Goal: Task Accomplishment & Management: Manage account settings

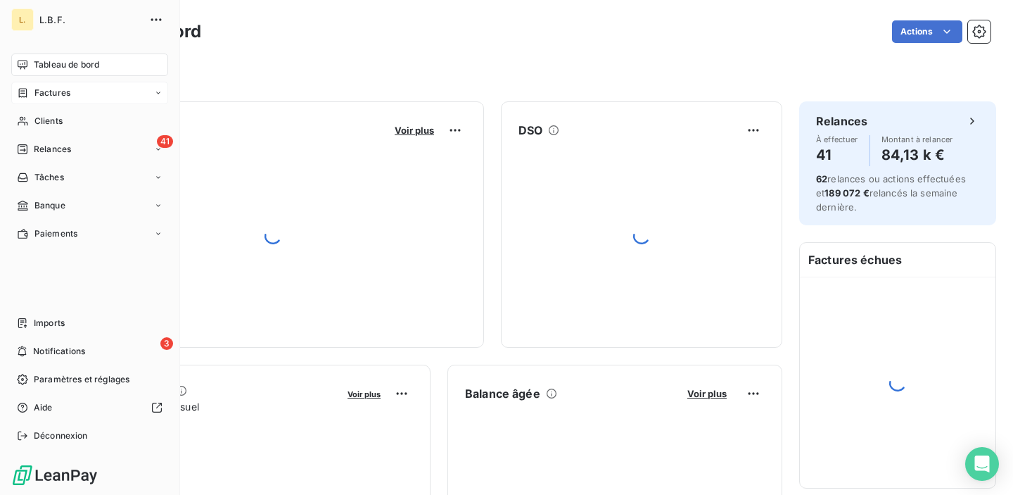
click at [27, 89] on icon at bounding box center [23, 92] width 12 height 11
click at [32, 92] on div "Factures" at bounding box center [43, 93] width 53 height 13
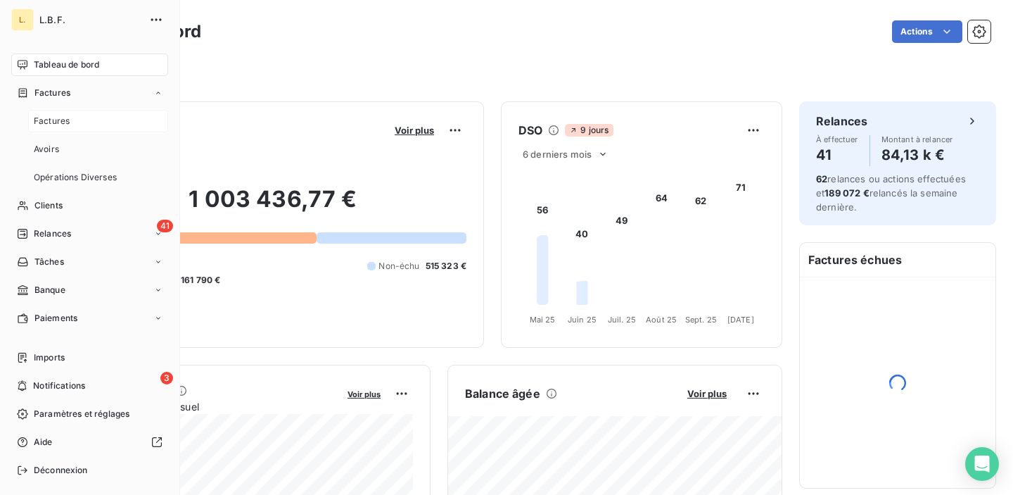
click at [38, 122] on span "Factures" at bounding box center [52, 121] width 36 height 13
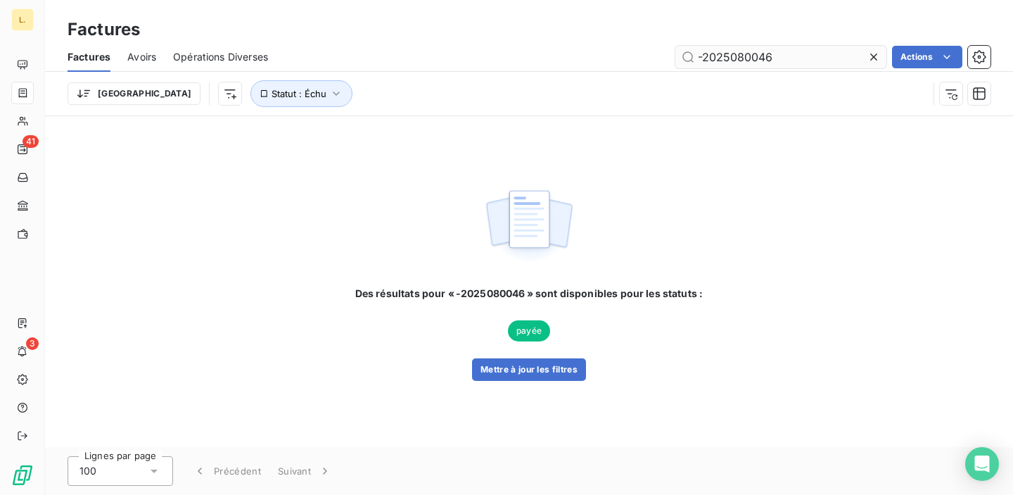
click at [705, 56] on input "-2025080046" at bounding box center [781, 57] width 211 height 23
type input "2025090103"
click at [514, 365] on button "Mettre à jour les filtres" at bounding box center [529, 369] width 114 height 23
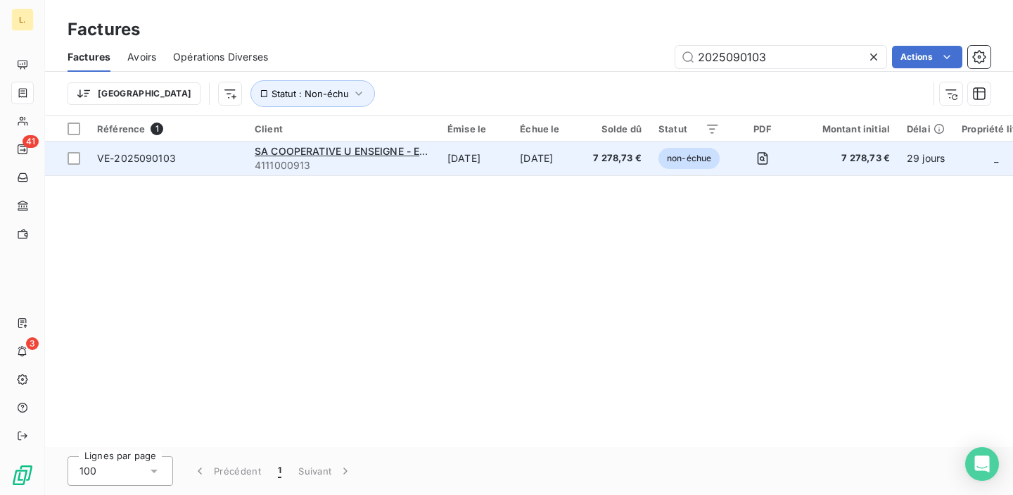
click at [467, 167] on td "[DATE]" at bounding box center [475, 158] width 72 height 34
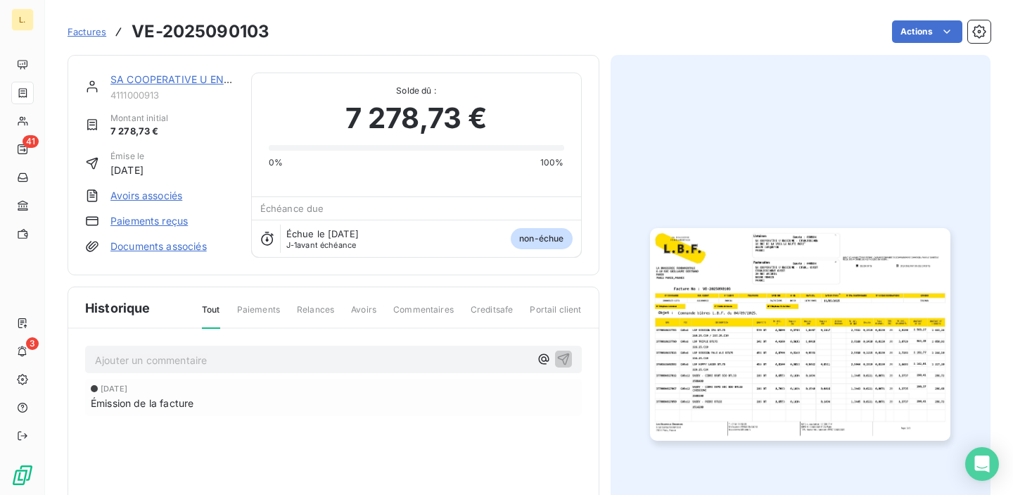
click at [177, 222] on link "Paiements reçus" at bounding box center [148, 221] width 77 height 14
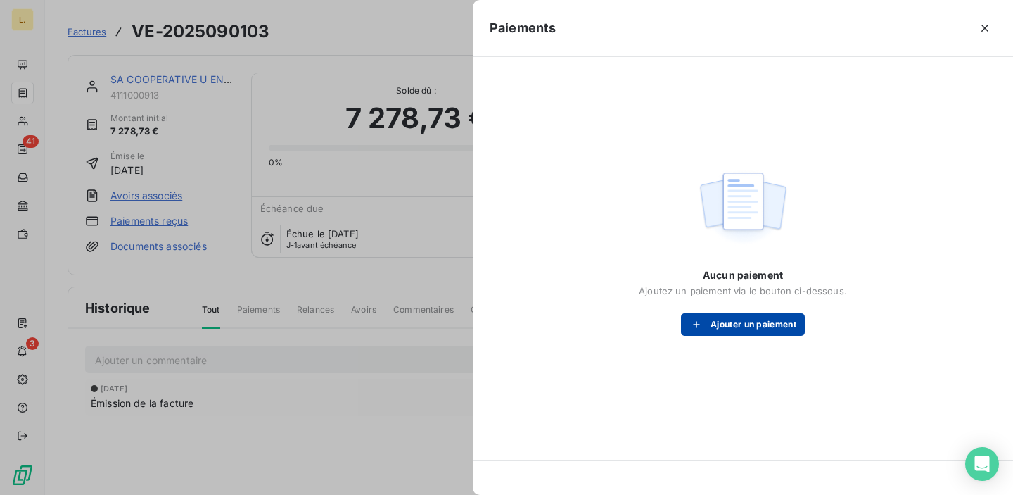
click at [727, 327] on button "Ajouter un paiement" at bounding box center [743, 324] width 124 height 23
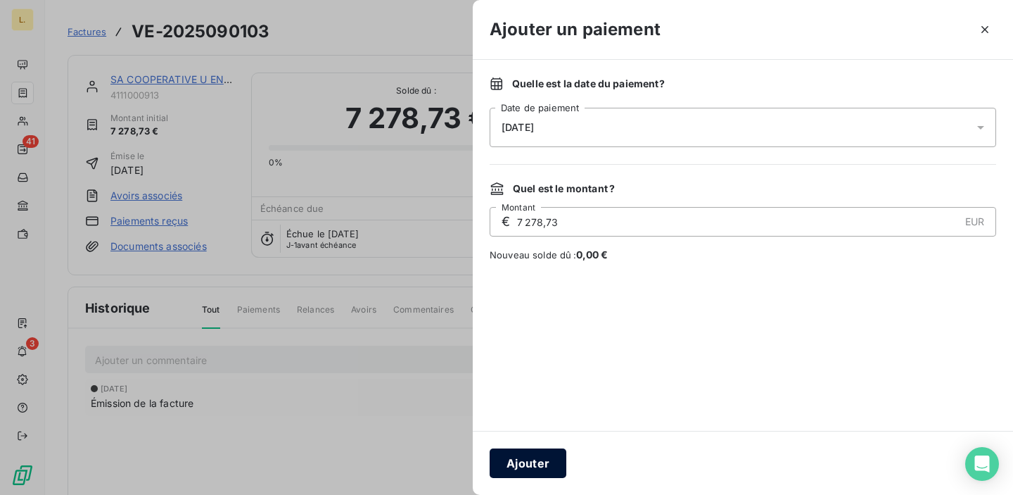
click at [543, 453] on button "Ajouter" at bounding box center [528, 463] width 77 height 30
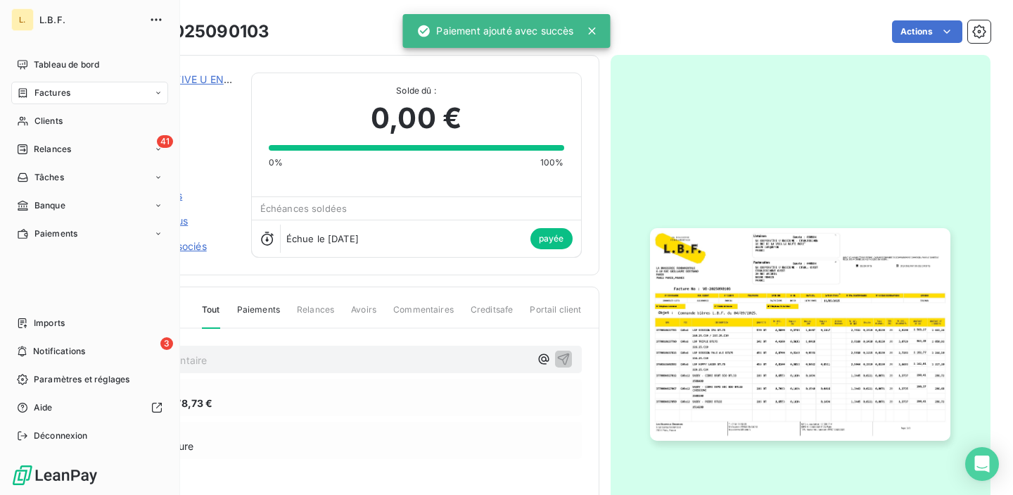
click at [23, 91] on icon at bounding box center [23, 92] width 12 height 11
click at [26, 90] on icon at bounding box center [23, 92] width 12 height 11
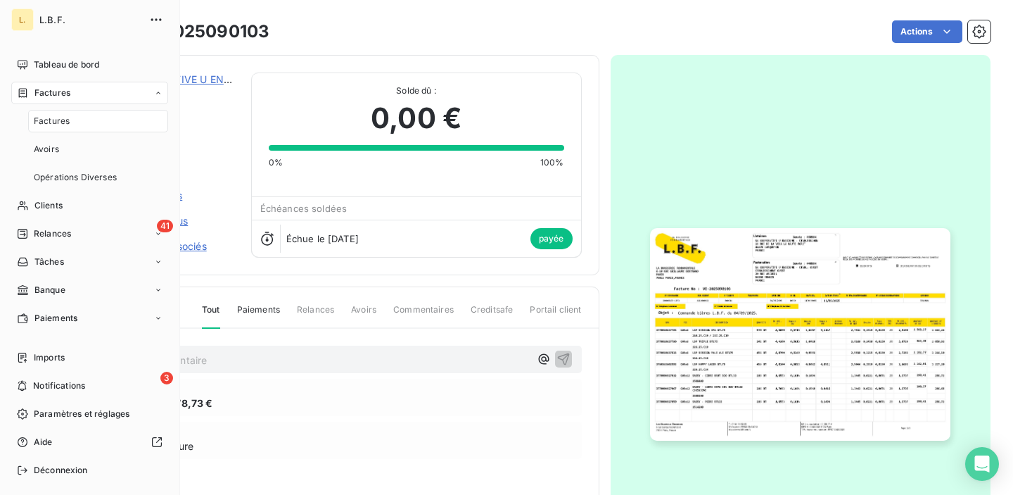
click at [58, 120] on span "Factures" at bounding box center [52, 121] width 36 height 13
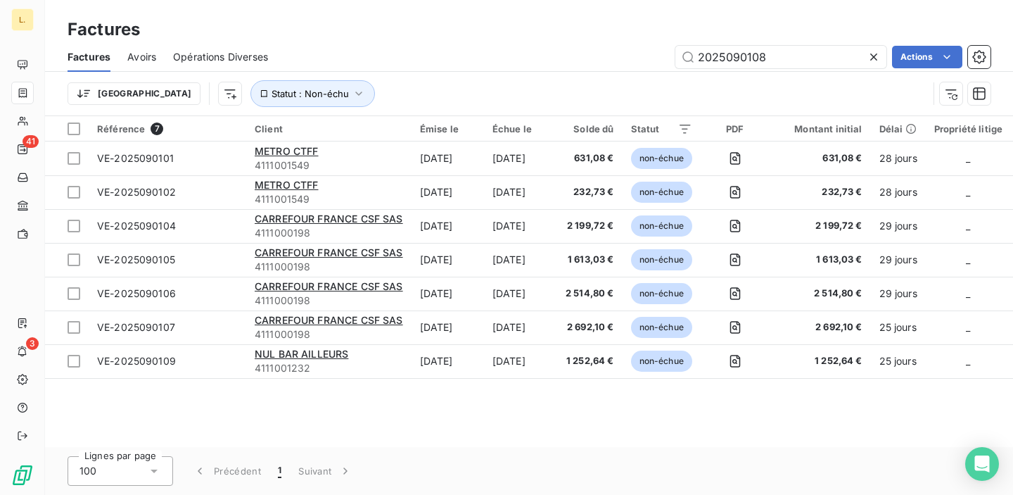
type input "2025090108"
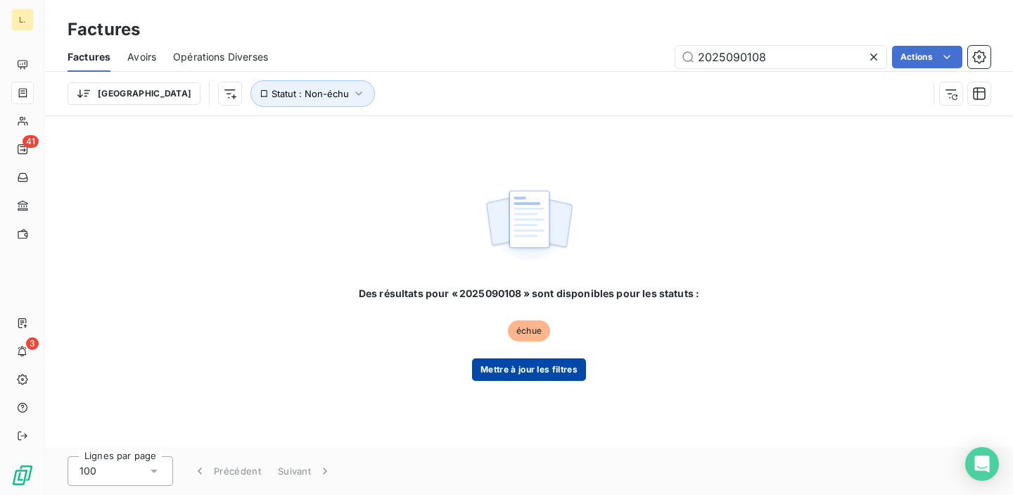
click at [560, 362] on button "Mettre à jour les filtres" at bounding box center [529, 369] width 114 height 23
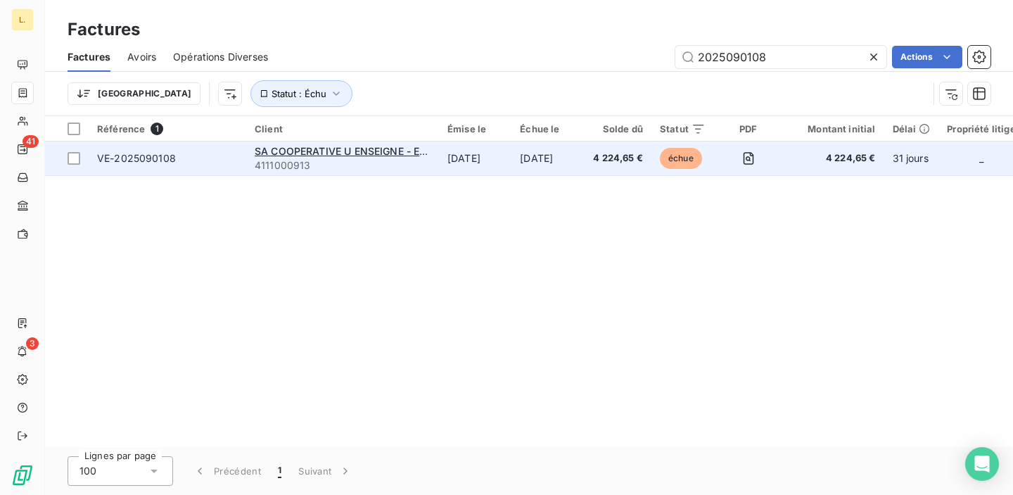
click at [519, 148] on td "[DATE]" at bounding box center [548, 158] width 73 height 34
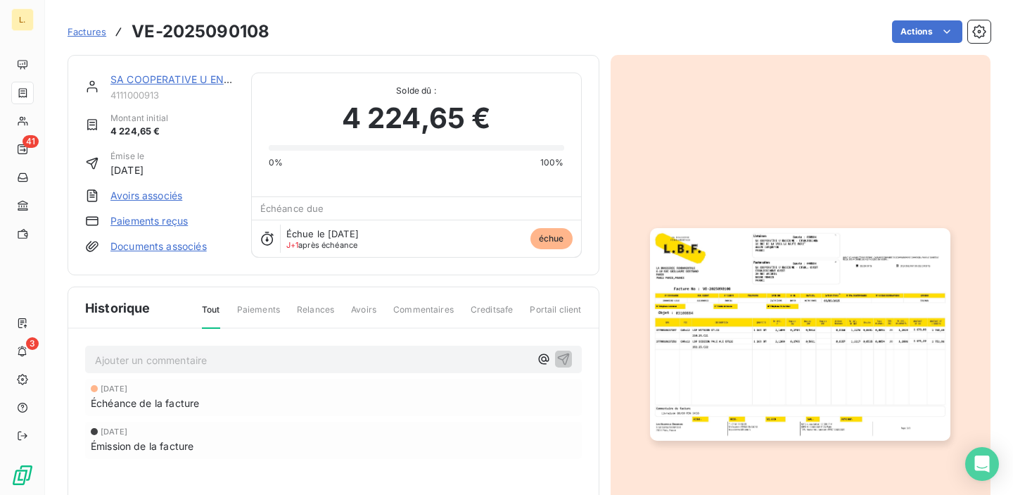
click at [175, 227] on div "SA COOPERATIVE U ENSEIGNE - ETABL. OUEST 4111000913 Montant initial 4 224,65 € …" at bounding box center [159, 164] width 149 height 185
click at [178, 220] on link "Paiements reçus" at bounding box center [148, 221] width 77 height 14
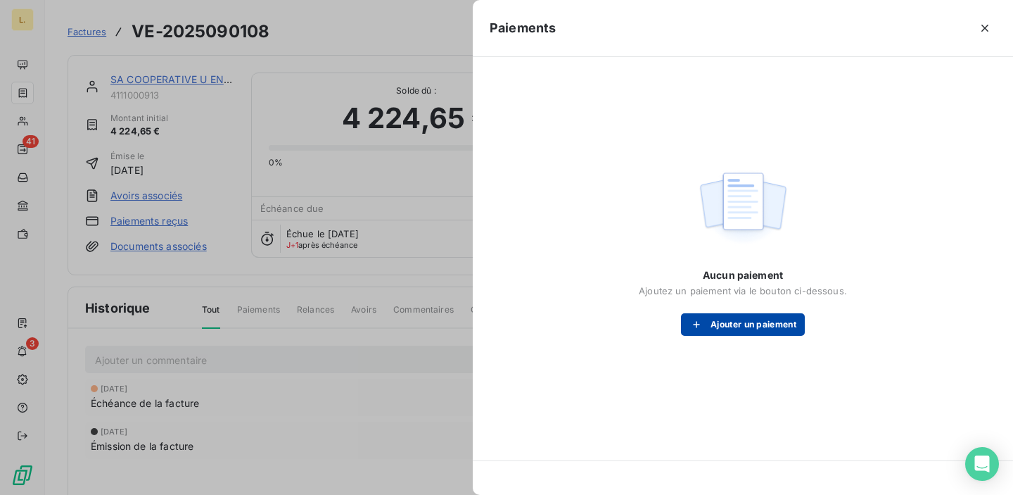
click at [721, 327] on button "Ajouter un paiement" at bounding box center [743, 324] width 124 height 23
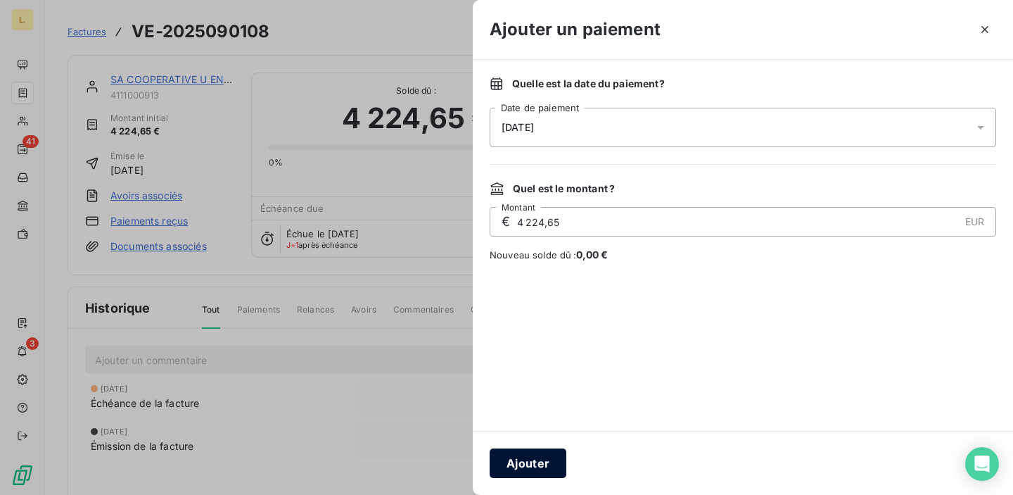
click at [534, 456] on button "Ajouter" at bounding box center [528, 463] width 77 height 30
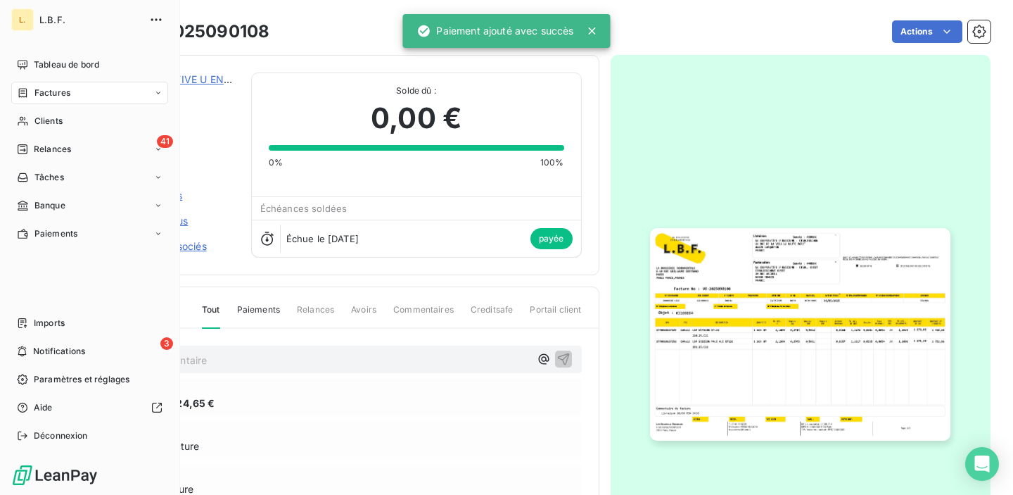
click at [30, 89] on div "Factures" at bounding box center [43, 93] width 53 height 13
